Goal: Check status: Check status

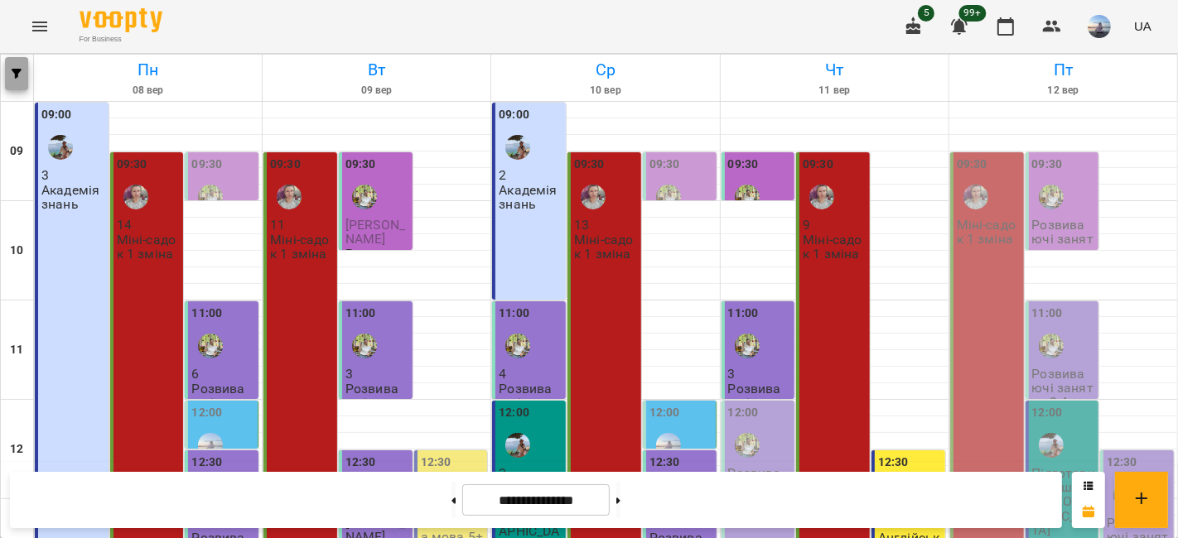
click at [14, 75] on icon "button" at bounding box center [17, 74] width 10 height 10
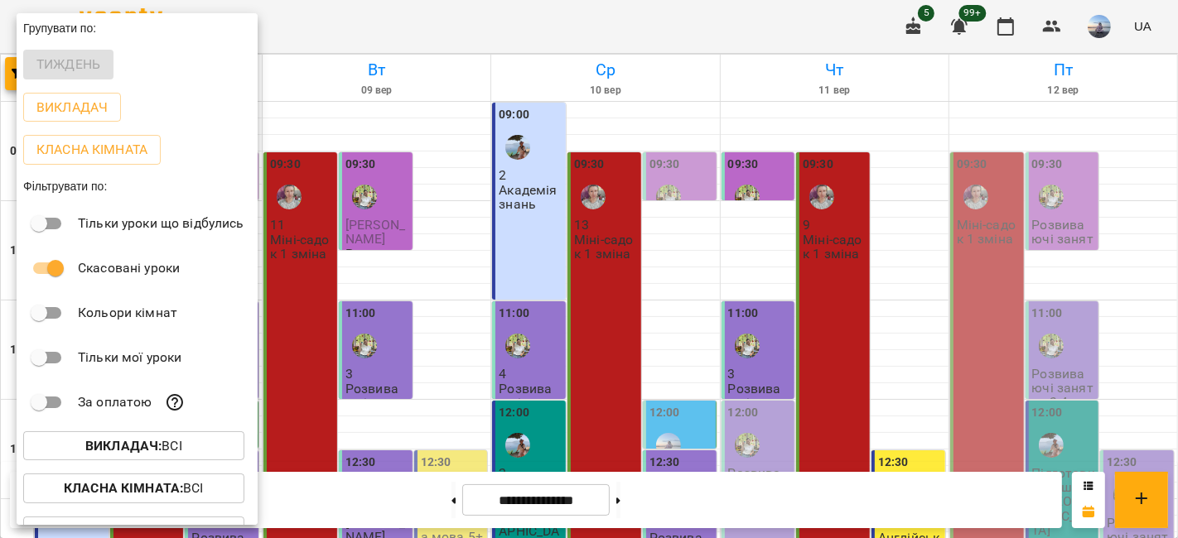
click at [359, 15] on div at bounding box center [589, 269] width 1178 height 538
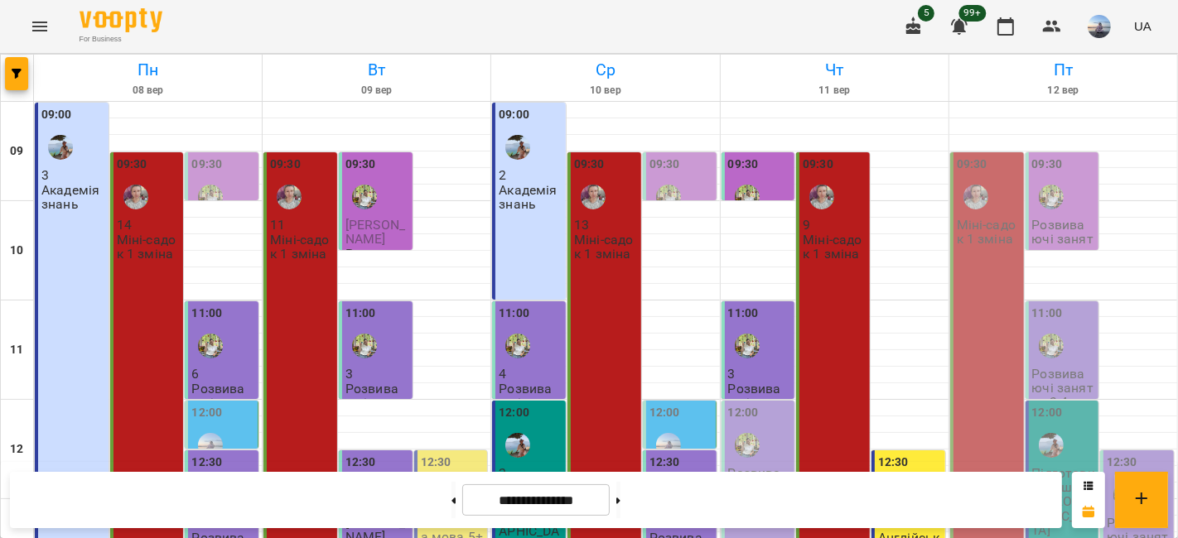
click at [51, 25] on button "Menu" at bounding box center [40, 27] width 40 height 40
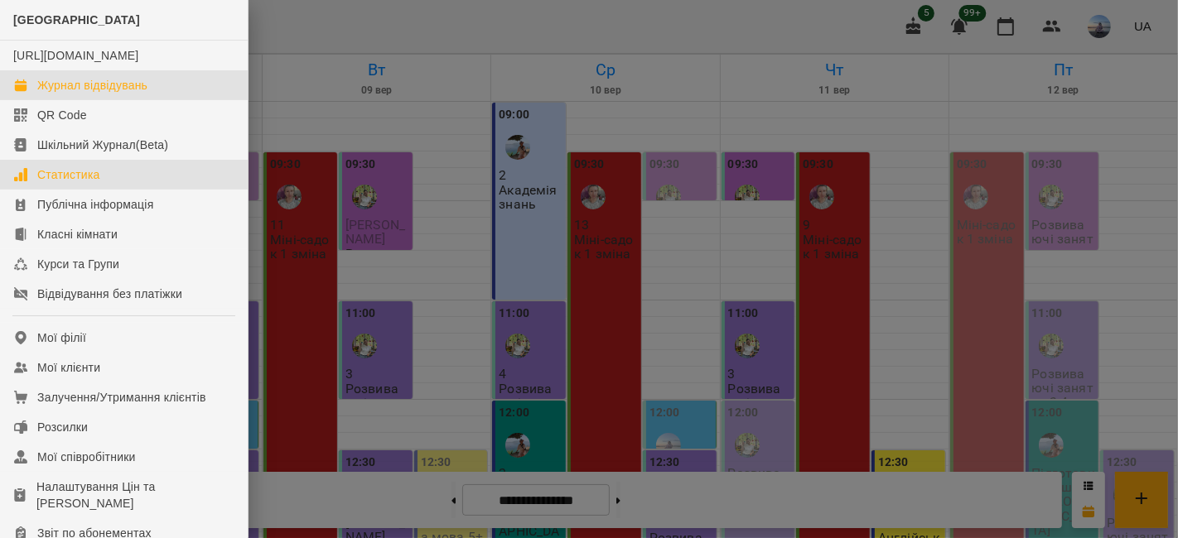
click at [70, 183] on div "Статистика" at bounding box center [68, 174] width 63 height 17
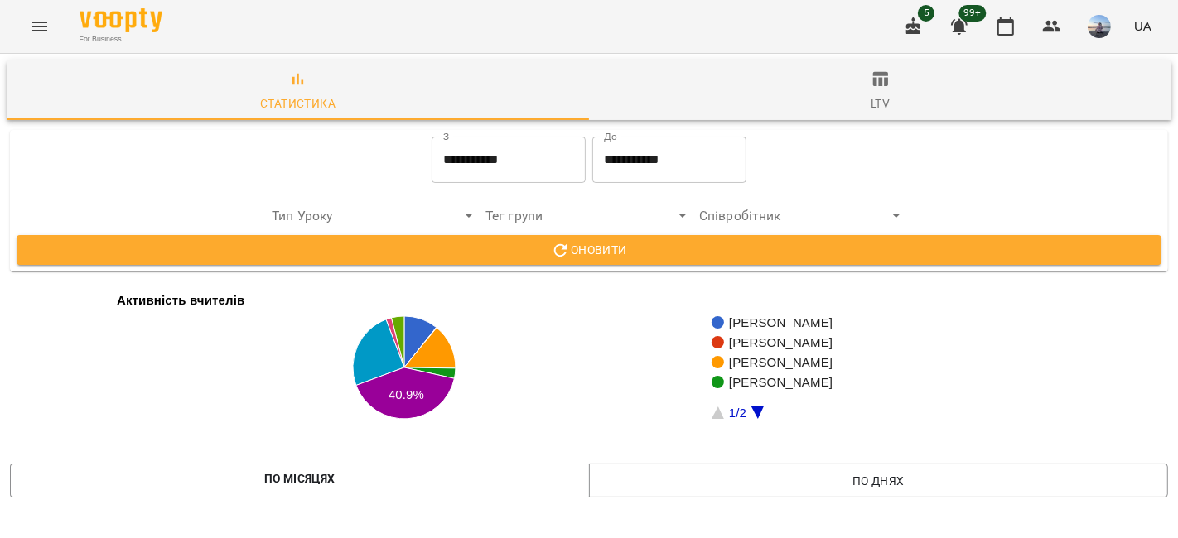
click at [552, 157] on input "**********" at bounding box center [508, 160] width 154 height 46
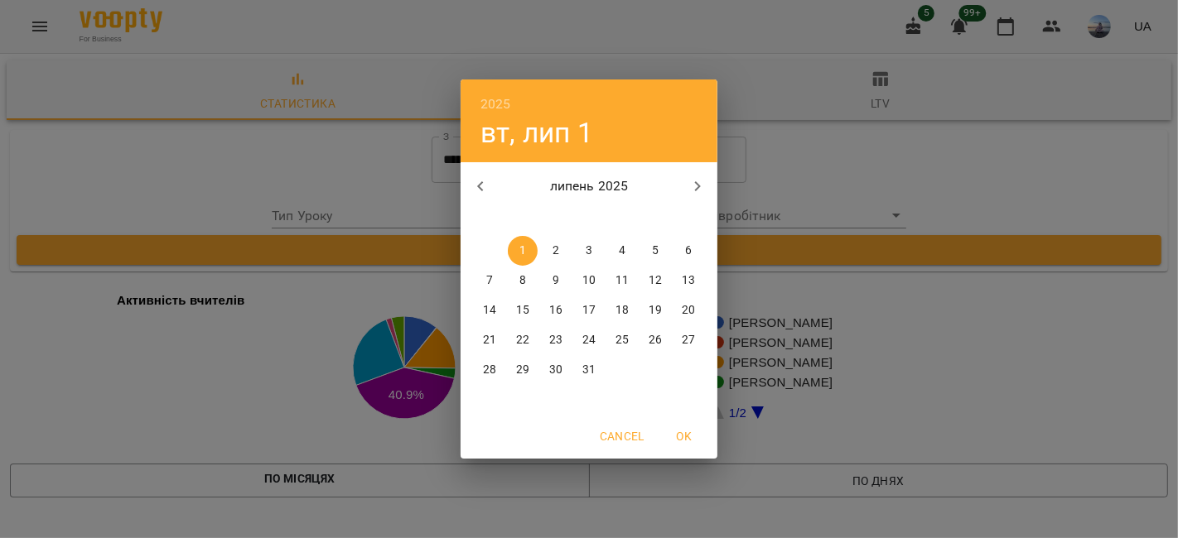
click at [695, 176] on button "button" at bounding box center [697, 186] width 40 height 40
click at [698, 178] on icon "button" at bounding box center [697, 186] width 20 height 20
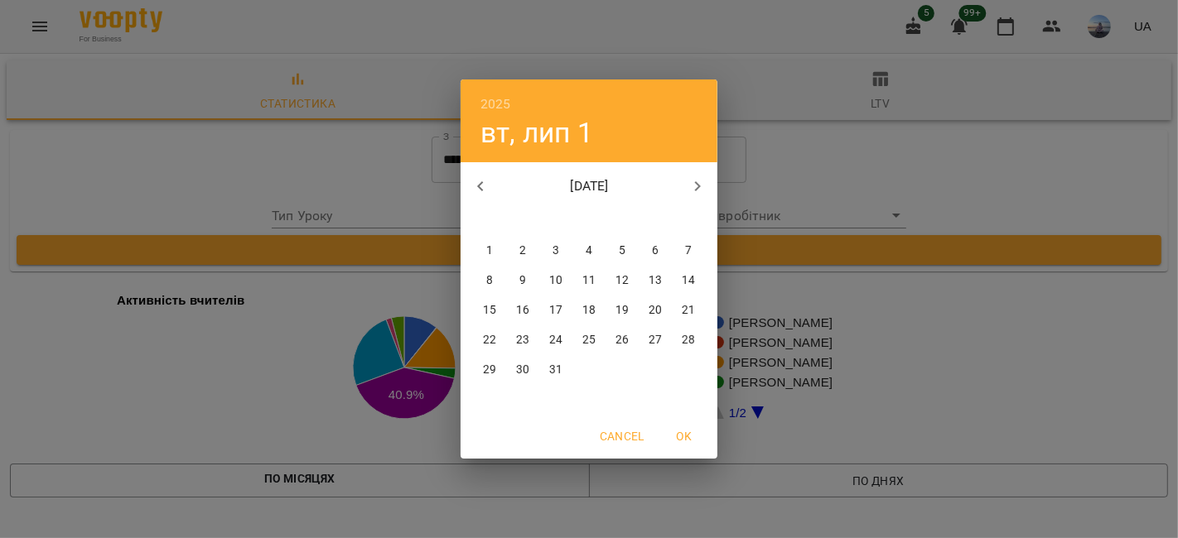
click at [698, 178] on icon "button" at bounding box center [697, 186] width 20 height 20
click at [478, 185] on icon "button" at bounding box center [480, 186] width 20 height 20
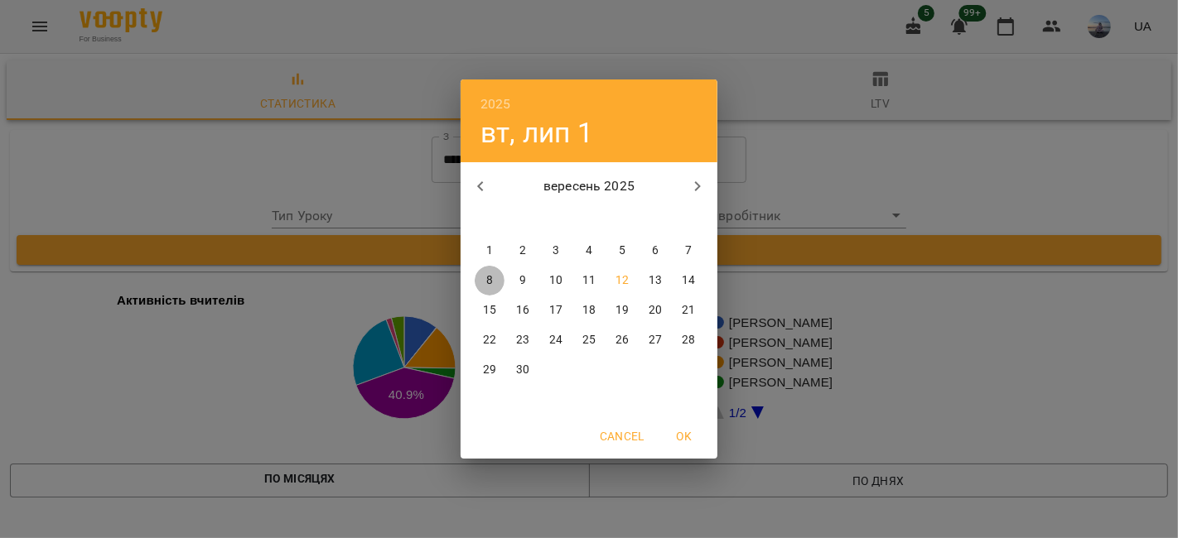
click at [489, 277] on p "8" at bounding box center [489, 280] width 7 height 17
type input "**********"
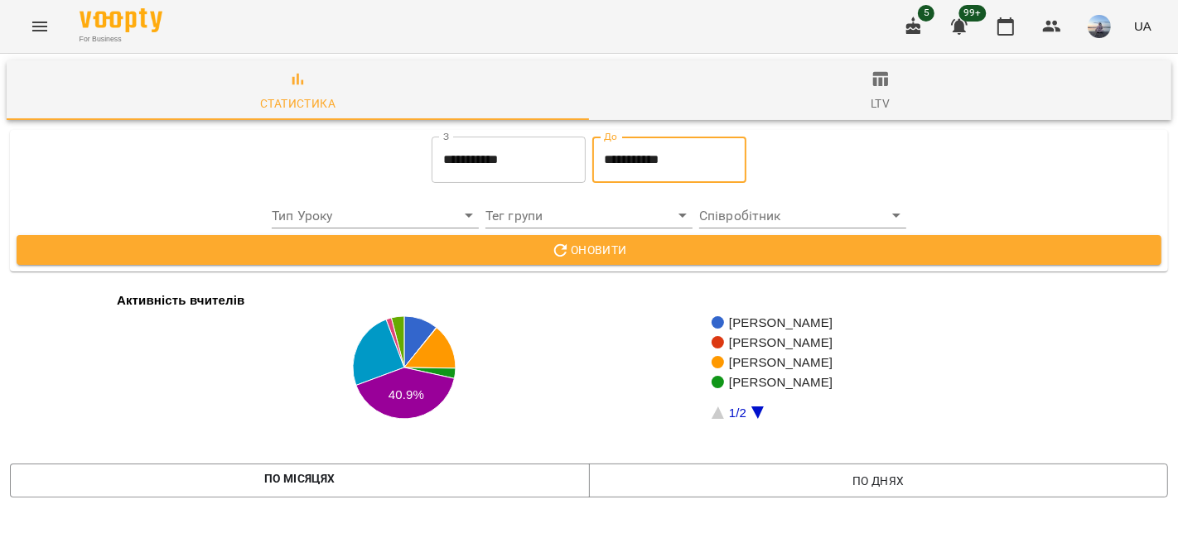
click at [659, 152] on input "**********" at bounding box center [669, 160] width 154 height 46
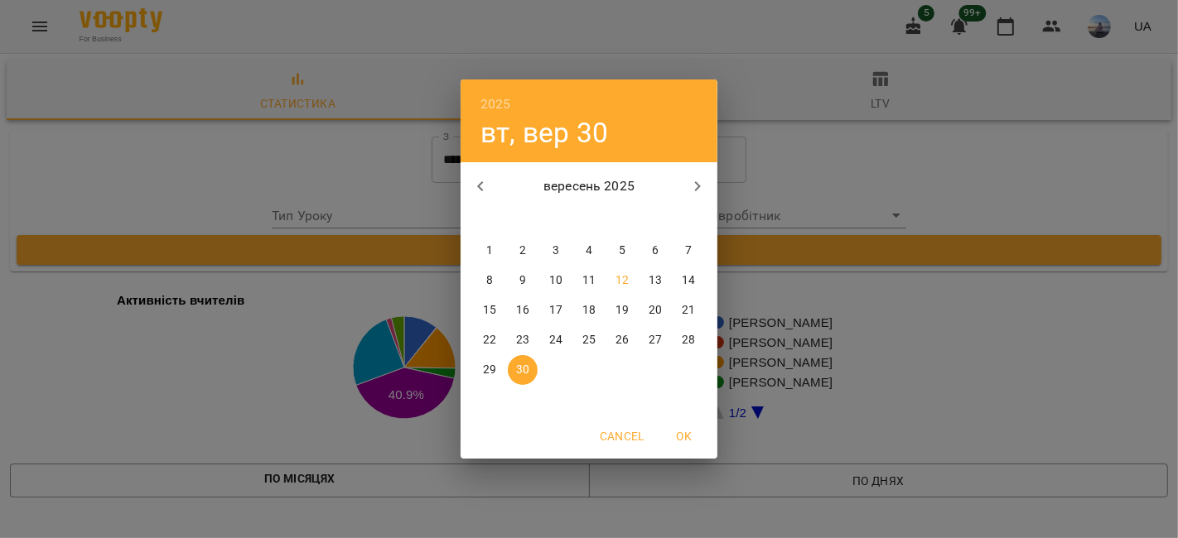
click at [692, 186] on icon "button" at bounding box center [697, 186] width 20 height 20
click at [478, 183] on icon "button" at bounding box center [480, 186] width 20 height 20
click at [627, 275] on p "12" at bounding box center [621, 280] width 13 height 17
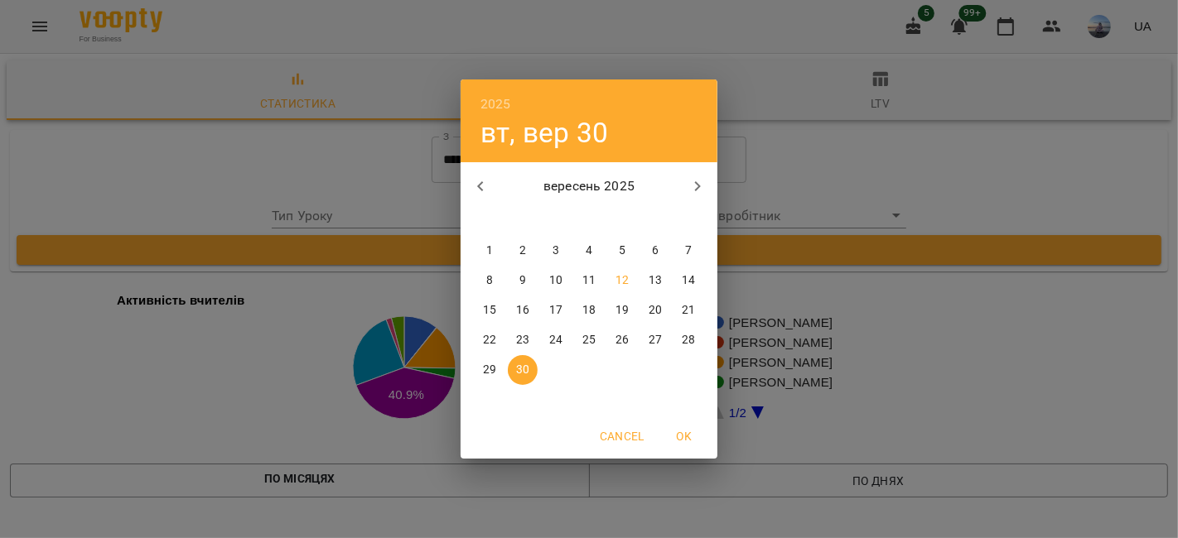
type input "**********"
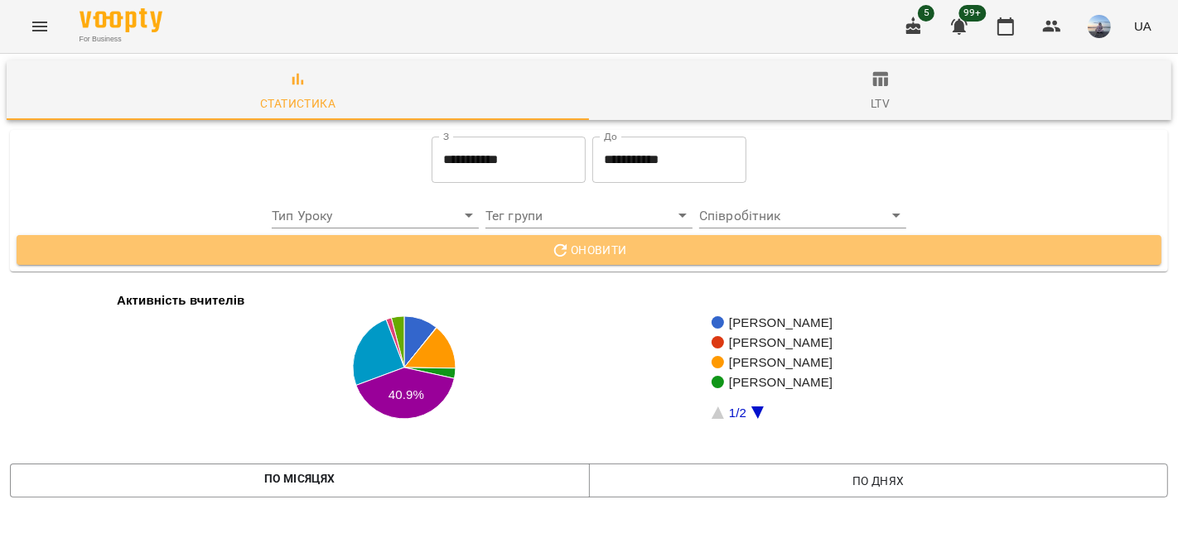
click at [600, 255] on span "Оновити" at bounding box center [589, 250] width 1118 height 20
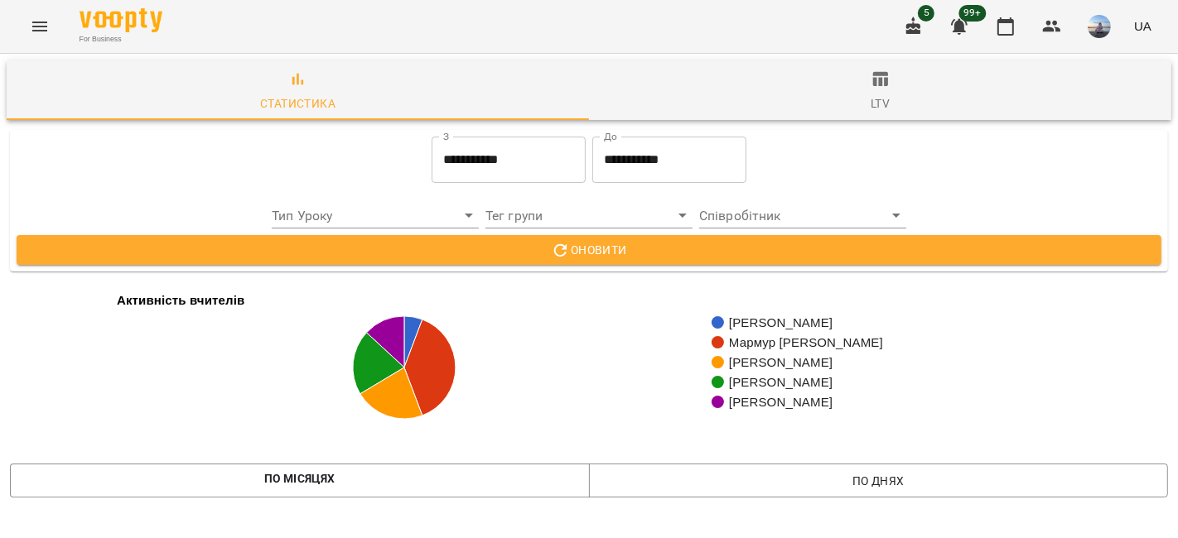
click at [609, 253] on span "Оновити" at bounding box center [589, 250] width 1118 height 20
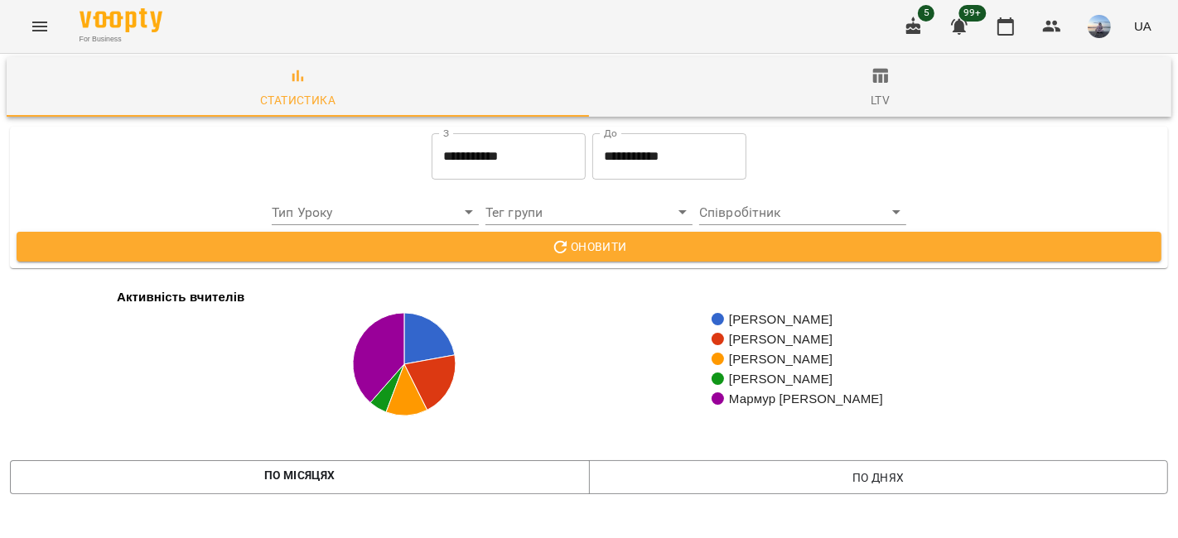
scroll to position [2768, 0]
click at [52, 25] on button "Menu" at bounding box center [40, 27] width 40 height 40
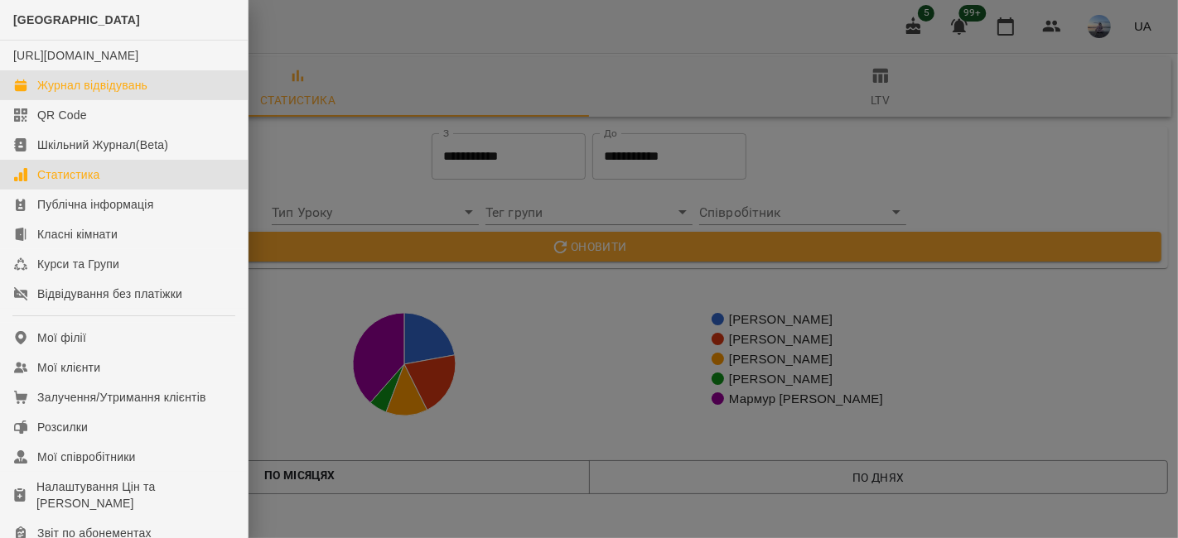
click at [95, 94] on div "Журнал відвідувань" at bounding box center [92, 85] width 110 height 17
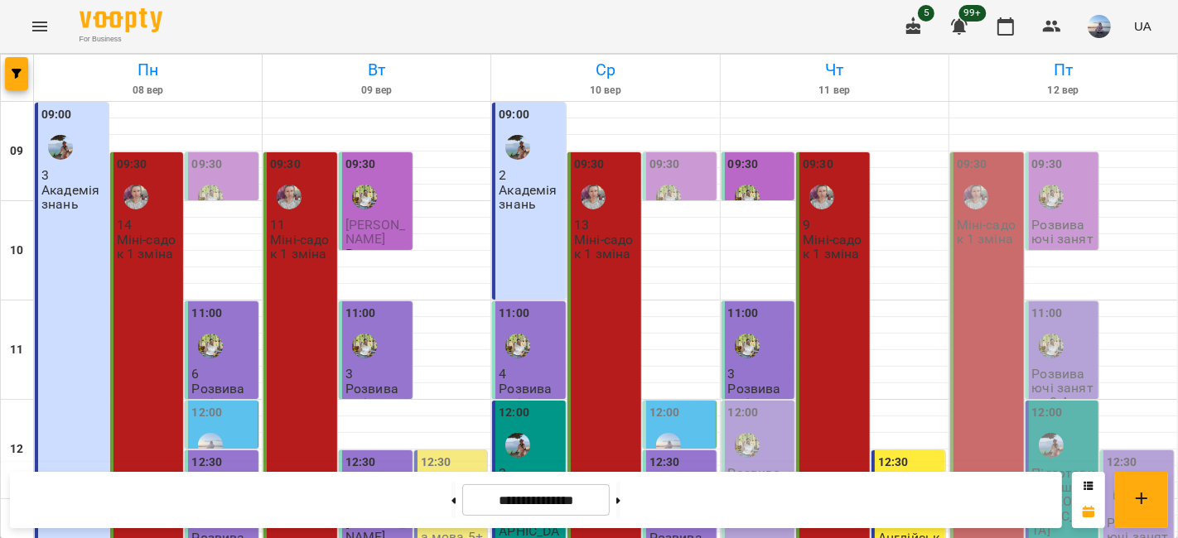
click at [1062, 196] on div "09:30" at bounding box center [1064, 186] width 64 height 60
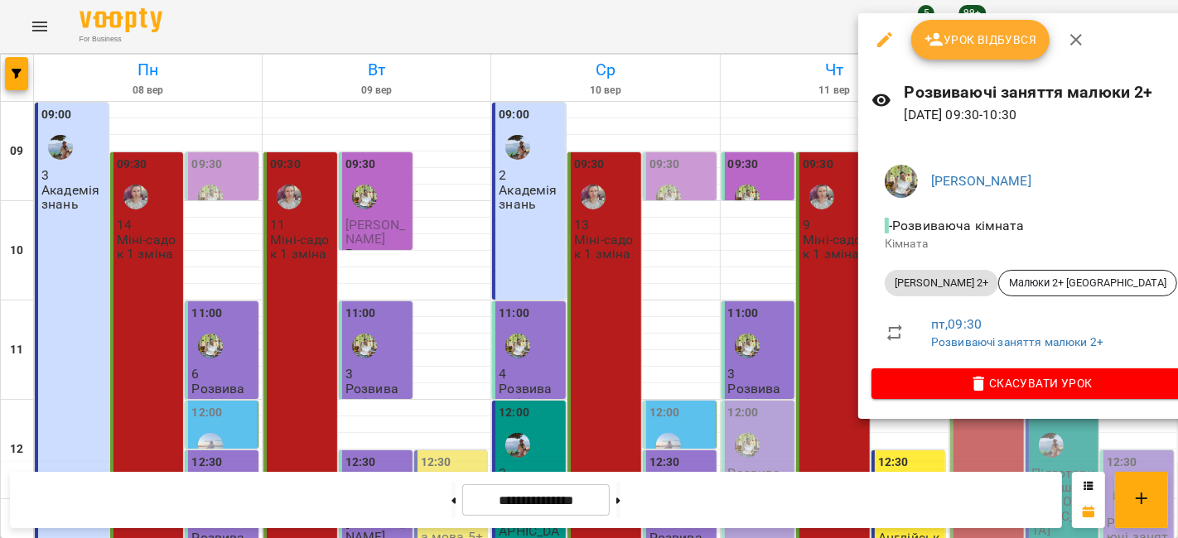
click at [975, 51] on button "Урок відбувся" at bounding box center [980, 40] width 139 height 40
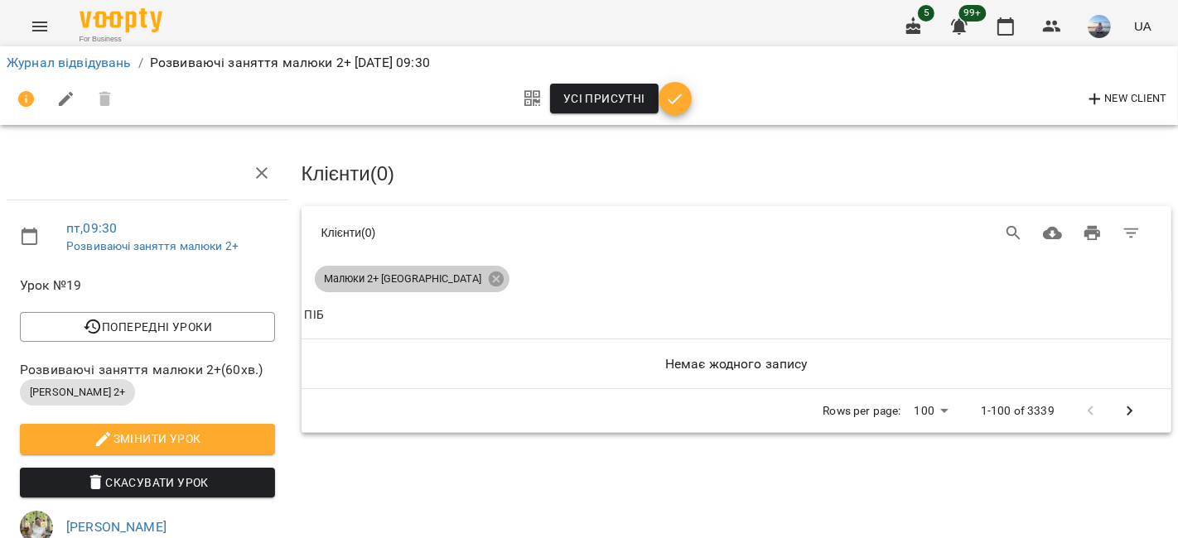
click at [488, 279] on icon at bounding box center [495, 279] width 15 height 15
click at [487, 273] on icon at bounding box center [496, 279] width 18 height 18
